Goal: Obtain resource: Download file/media

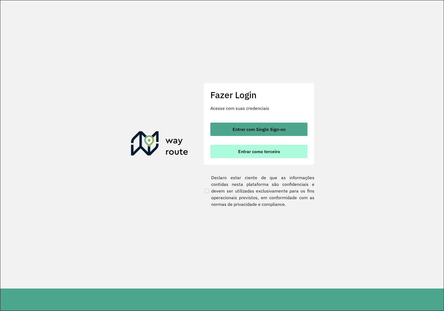
click at [246, 150] on span "Entrar como terceiro" at bounding box center [259, 151] width 42 height 4
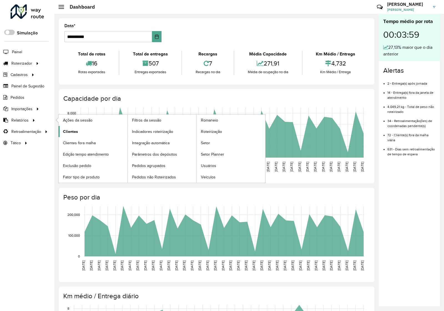
click at [80, 131] on link "Clientes" at bounding box center [93, 131] width 69 height 11
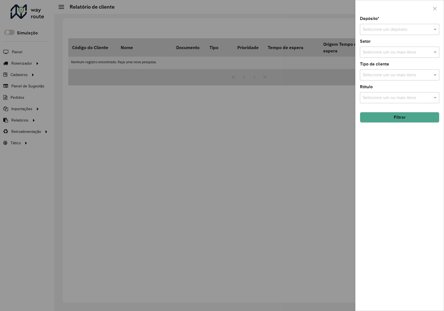
click at [387, 31] on input "text" at bounding box center [394, 29] width 63 height 7
click at [379, 47] on span "Via Bebidas" at bounding box center [373, 45] width 23 height 5
click at [389, 118] on button "Filtrar" at bounding box center [399, 117] width 79 height 11
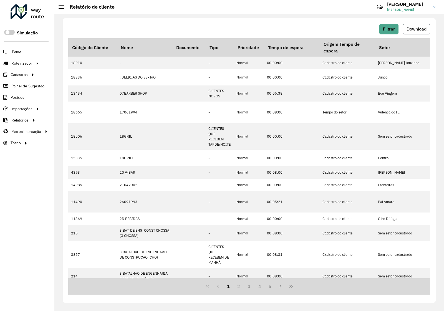
click at [422, 27] on span "Download" at bounding box center [417, 29] width 20 height 5
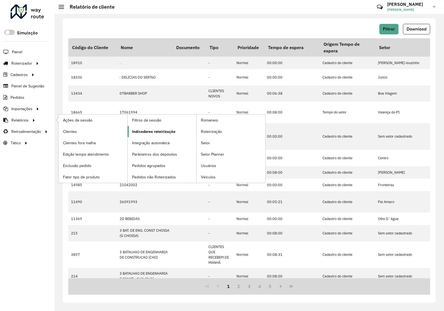
click at [157, 133] on span "Indicadores roteirização" at bounding box center [153, 132] width 43 height 6
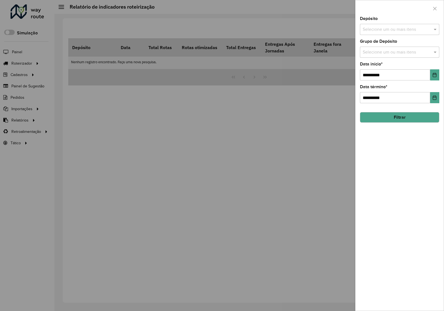
click at [392, 30] on input "text" at bounding box center [396, 29] width 71 height 7
click at [388, 54] on div "Via Bebidas" at bounding box center [399, 57] width 79 height 9
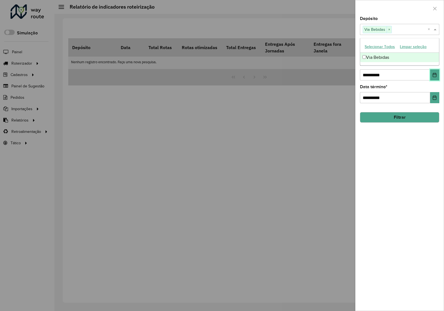
click at [434, 72] on button "Choose Date" at bounding box center [434, 74] width 9 height 11
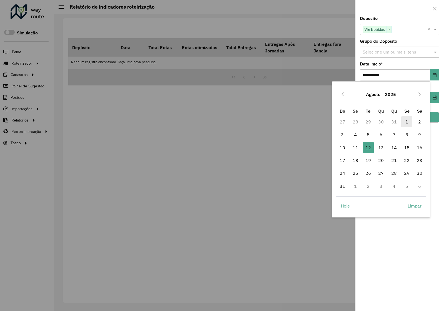
click at [405, 122] on span "1" at bounding box center [406, 121] width 11 height 11
type input "**********"
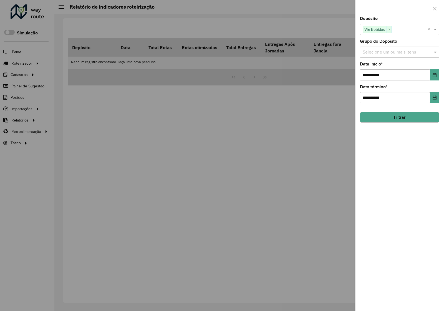
click at [387, 174] on div "**********" at bounding box center [399, 164] width 88 height 294
click at [391, 121] on button "Filtrar" at bounding box center [399, 117] width 79 height 11
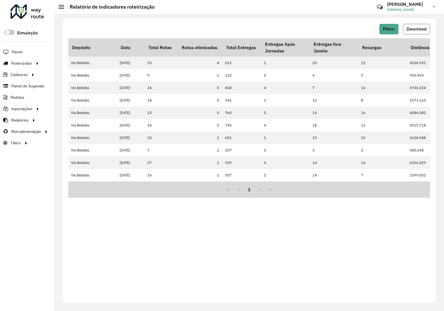
click at [421, 32] on button "Download" at bounding box center [416, 29] width 27 height 11
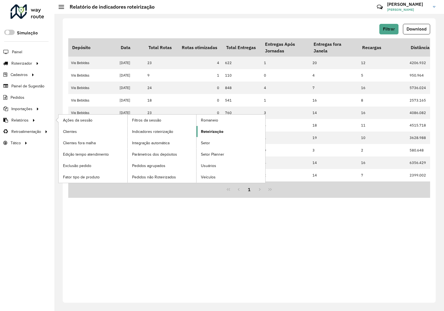
click at [225, 137] on link "Roteirização" at bounding box center [230, 131] width 69 height 11
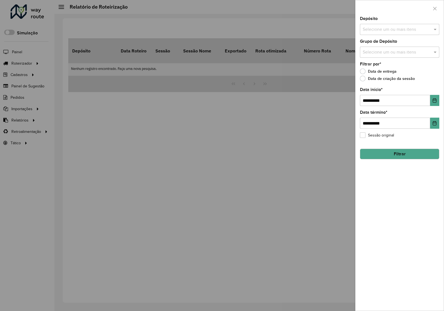
click at [406, 34] on div "Selecione um ou mais itens" at bounding box center [399, 29] width 79 height 11
click at [399, 57] on div "Via Bebidas" at bounding box center [399, 57] width 79 height 9
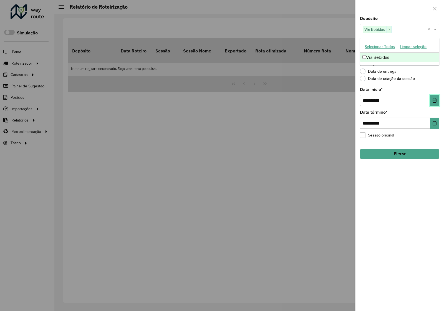
click at [436, 100] on icon "Choose Date" at bounding box center [434, 100] width 4 height 4
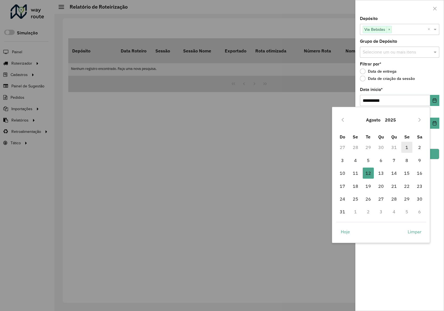
click at [407, 151] on span "1" at bounding box center [406, 147] width 11 height 11
type input "**********"
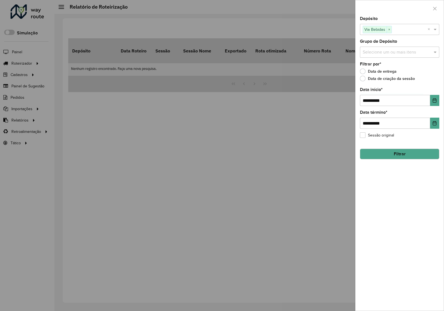
click at [408, 153] on button "Filtrar" at bounding box center [399, 154] width 79 height 11
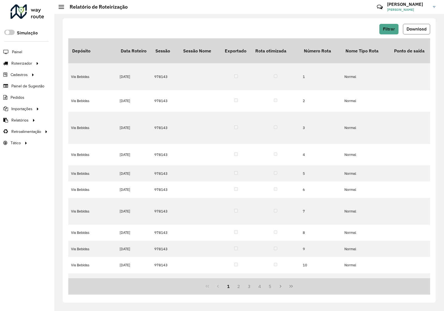
click at [418, 30] on span "Download" at bounding box center [417, 29] width 20 height 5
click at [20, 97] on span "Pedidos" at bounding box center [18, 98] width 14 height 6
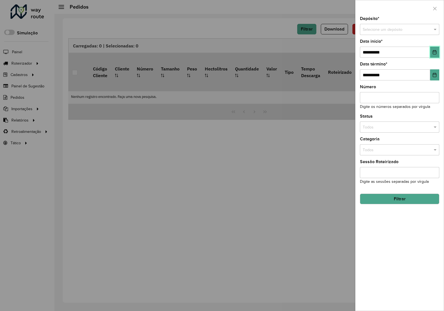
click at [436, 53] on icon "Choose Date" at bounding box center [435, 52] width 4 height 4
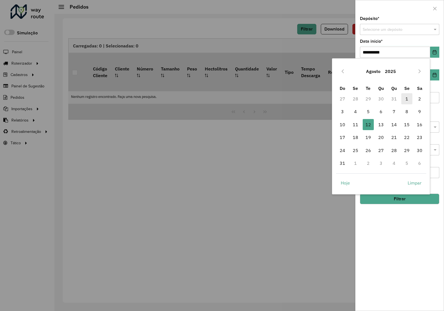
click at [405, 100] on span "1" at bounding box center [406, 98] width 11 height 11
type input "**********"
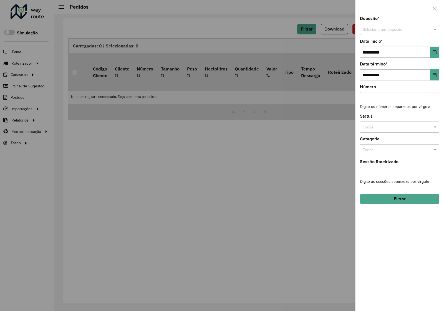
click at [400, 203] on button "Filtrar" at bounding box center [399, 199] width 79 height 11
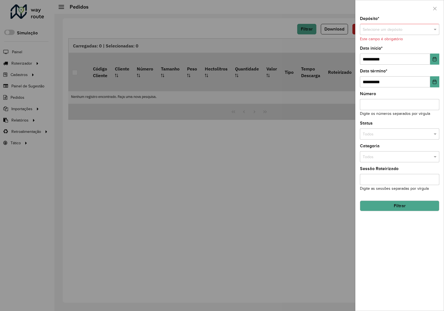
click at [411, 31] on input "text" at bounding box center [394, 30] width 63 height 6
click at [388, 44] on div "Via Bebidas" at bounding box center [399, 45] width 79 height 9
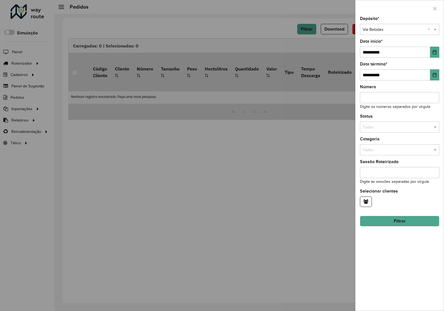
click at [403, 223] on button "Filtrar" at bounding box center [399, 221] width 79 height 11
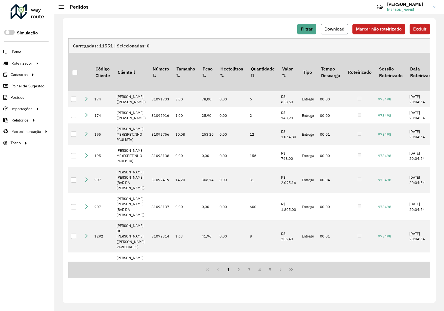
click at [331, 28] on span "Download" at bounding box center [334, 29] width 20 height 5
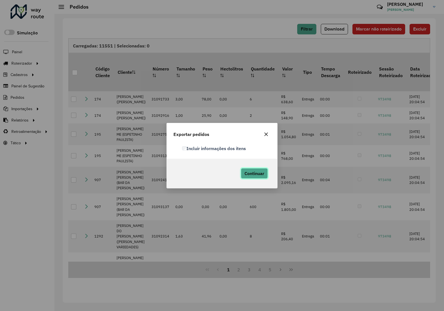
click at [259, 174] on span "Continuar" at bounding box center [254, 174] width 20 height 6
